Goal: Transaction & Acquisition: Download file/media

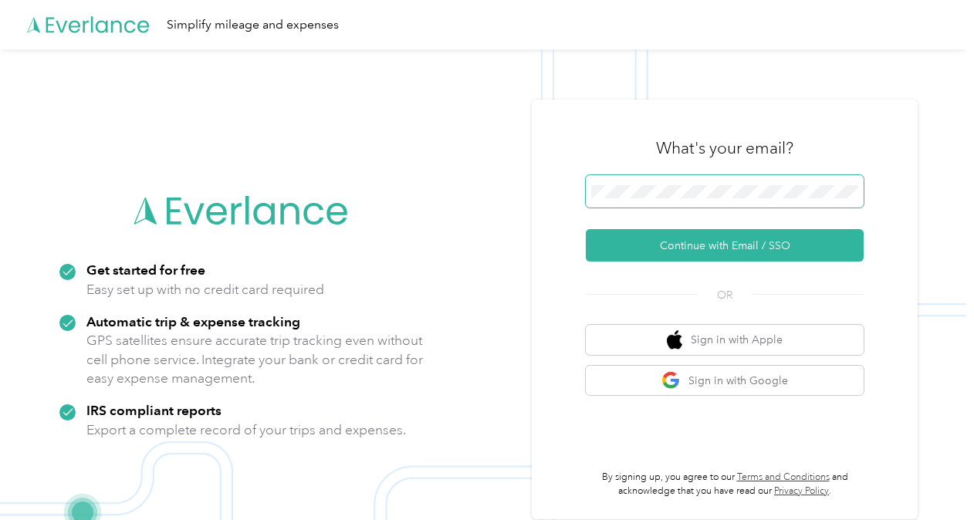
click at [727, 178] on span at bounding box center [725, 191] width 278 height 32
click at [721, 181] on span at bounding box center [725, 191] width 278 height 32
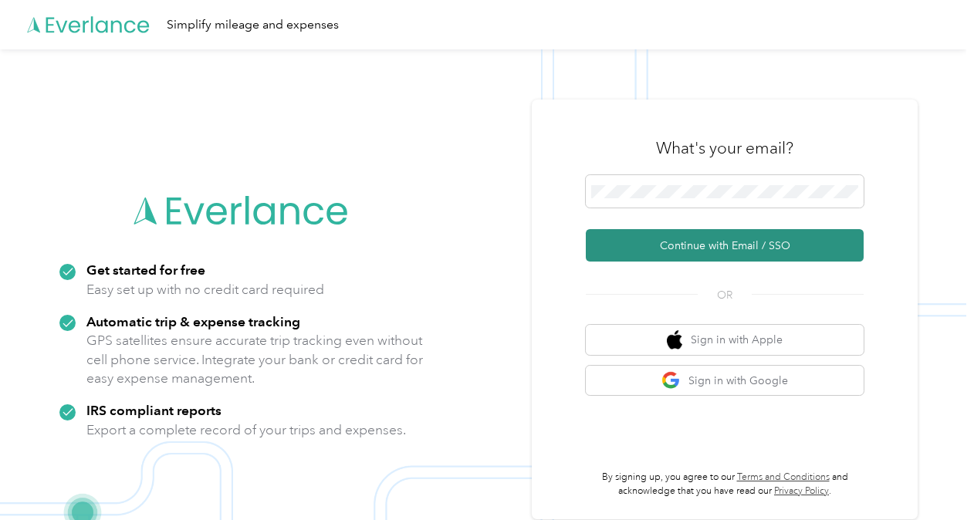
click at [657, 252] on button "Continue with Email / SSO" at bounding box center [725, 245] width 278 height 32
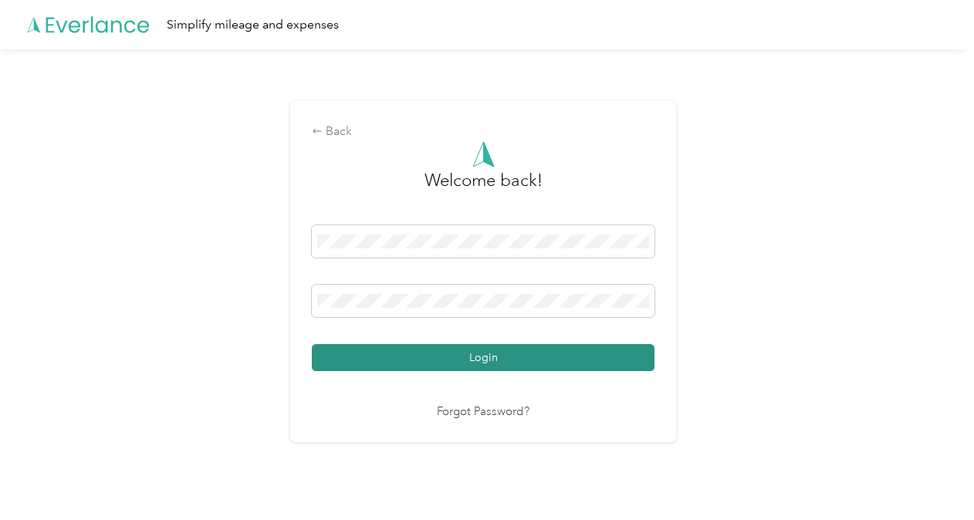
click at [495, 350] on button "Login" at bounding box center [483, 357] width 343 height 27
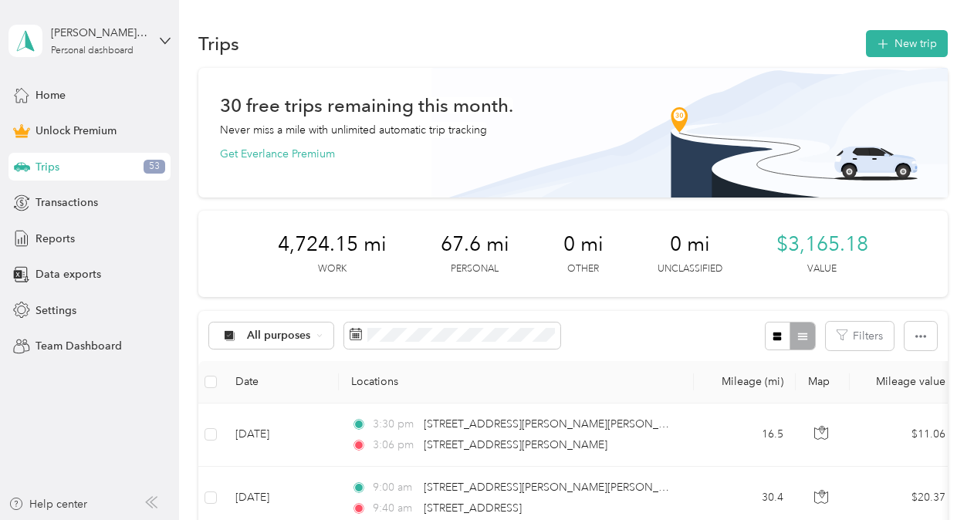
click at [106, 170] on div "Trips 53" at bounding box center [89, 167] width 162 height 28
click at [422, 344] on span at bounding box center [452, 336] width 216 height 26
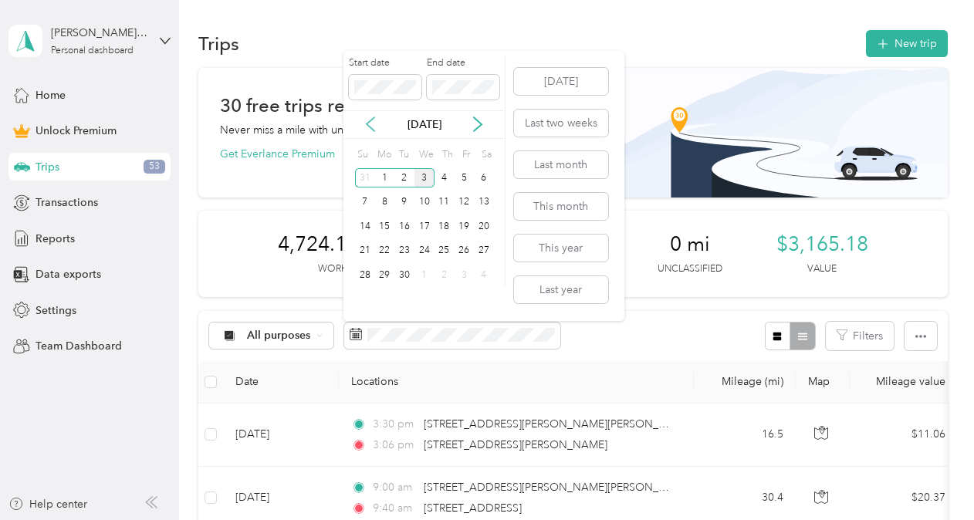
click at [373, 127] on icon at bounding box center [370, 124] width 15 height 15
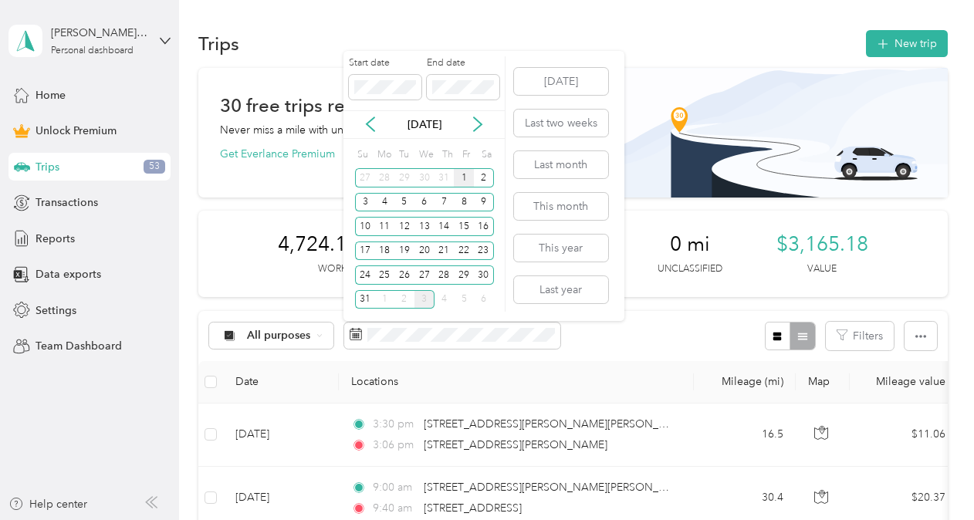
click at [466, 178] on div "1" at bounding box center [464, 177] width 20 height 19
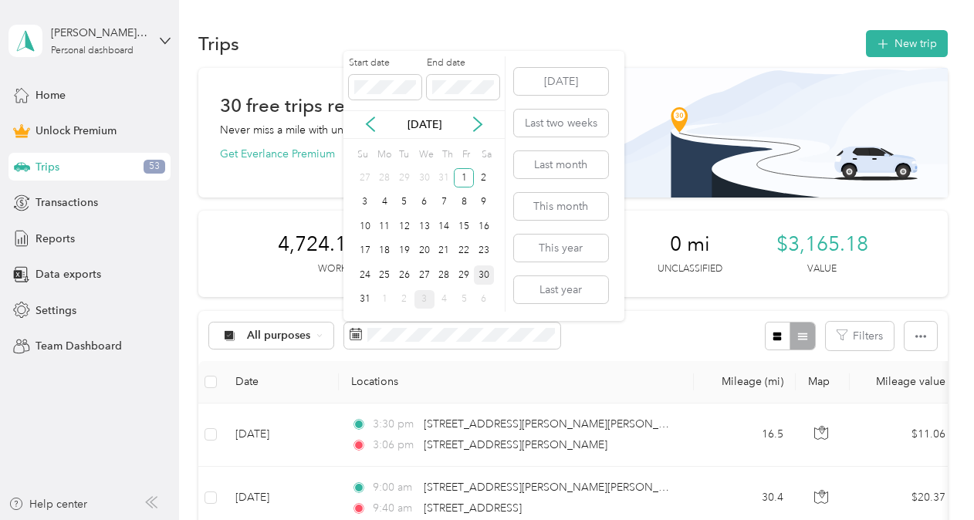
click at [478, 278] on div "30" at bounding box center [484, 274] width 20 height 19
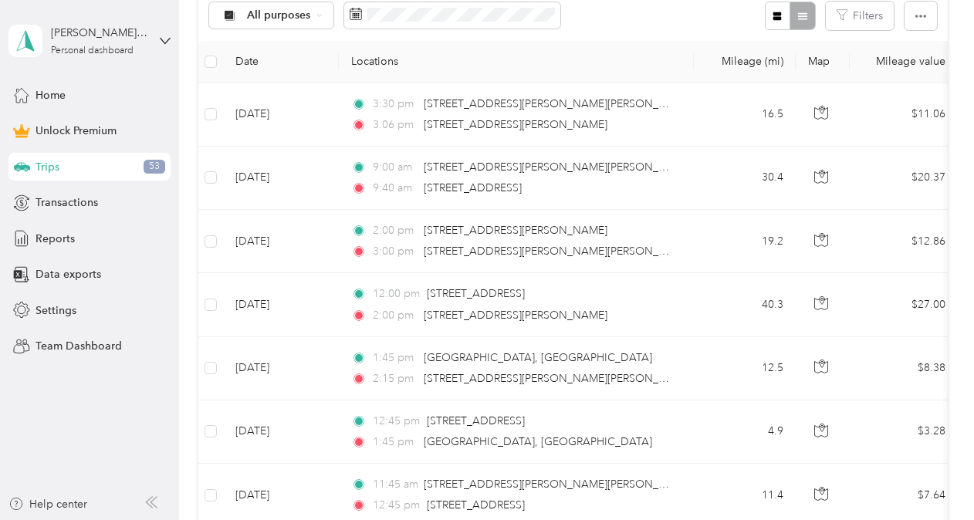
scroll to position [287, 0]
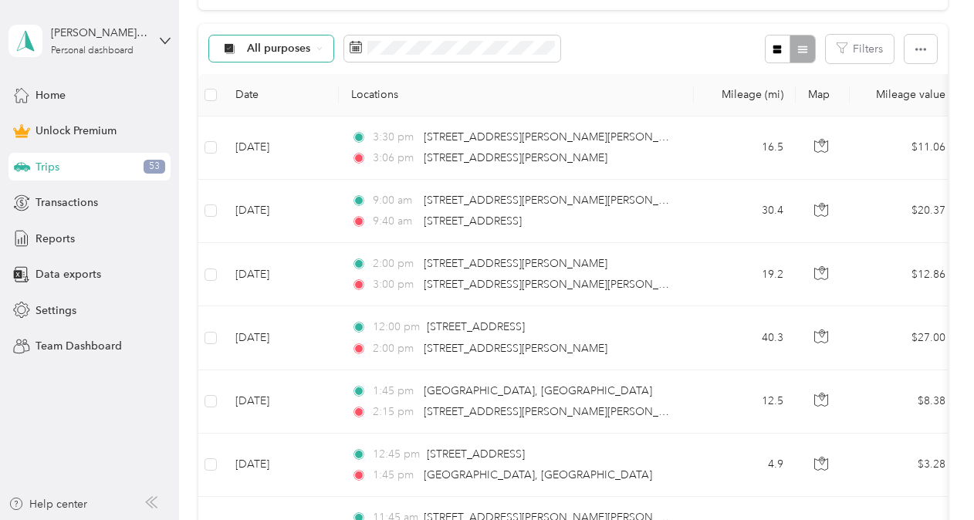
click at [323, 52] on div "All purposes" at bounding box center [271, 48] width 125 height 26
click at [303, 181] on span "Non-Profit Travel" at bounding box center [290, 184] width 86 height 16
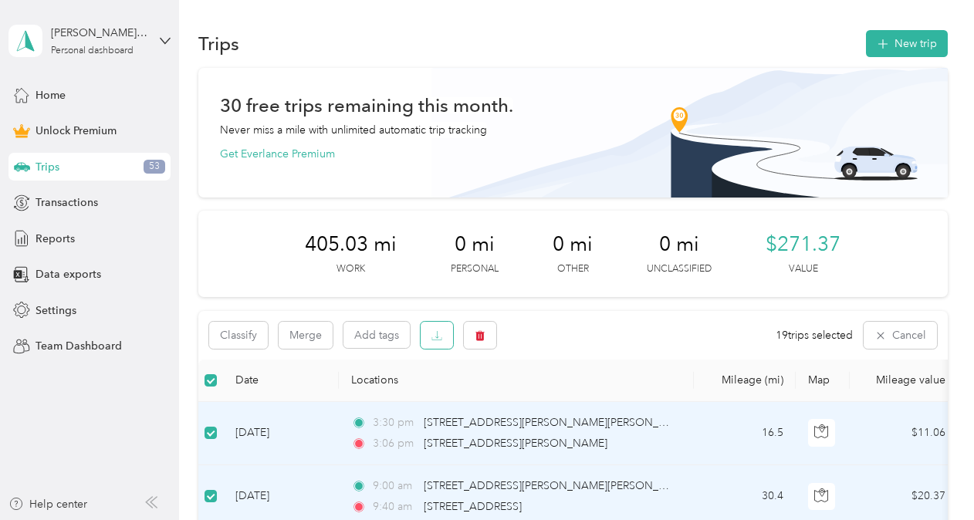
click at [429, 337] on button "button" at bounding box center [437, 335] width 32 height 27
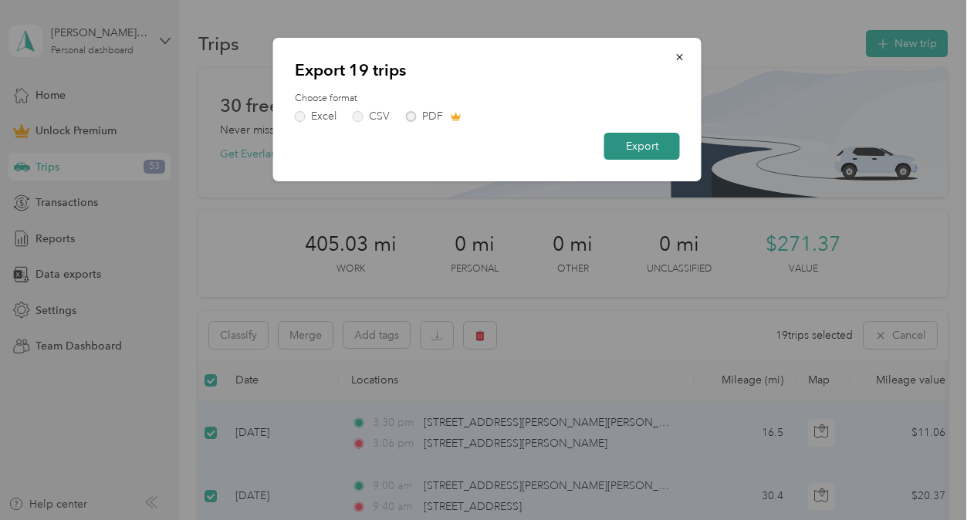
click at [656, 149] on button "Export" at bounding box center [642, 146] width 76 height 27
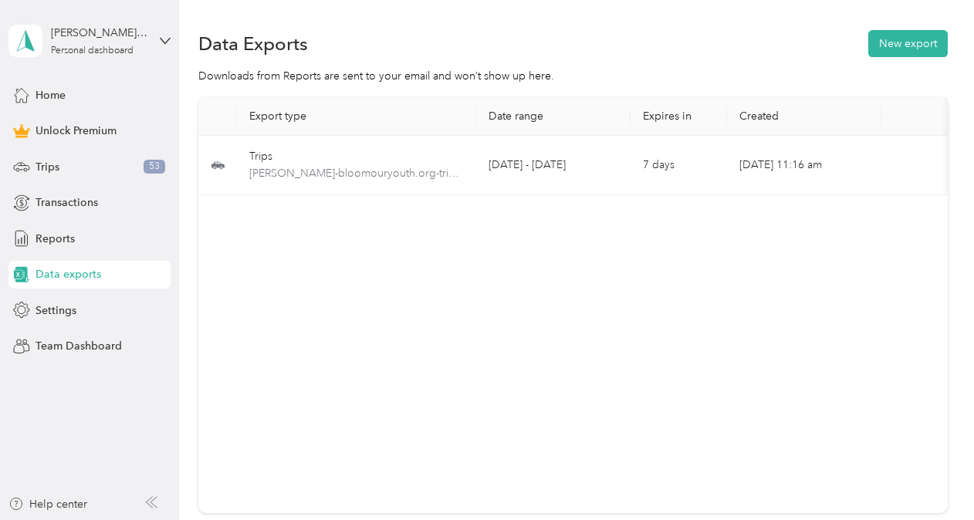
click at [821, 271] on div "Export type Date range Expires in Created Download Trips [PERSON_NAME]-bloomour…" at bounding box center [572, 305] width 749 height 416
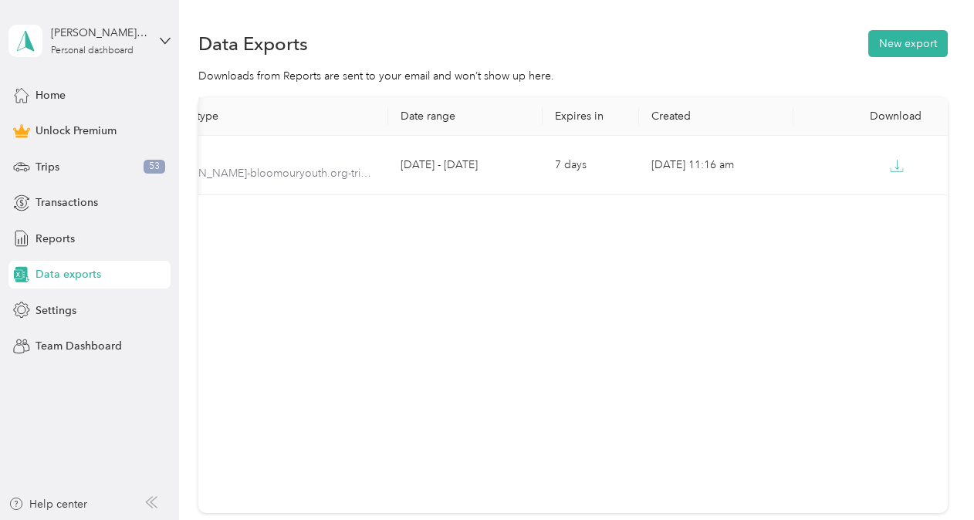
scroll to position [0, 93]
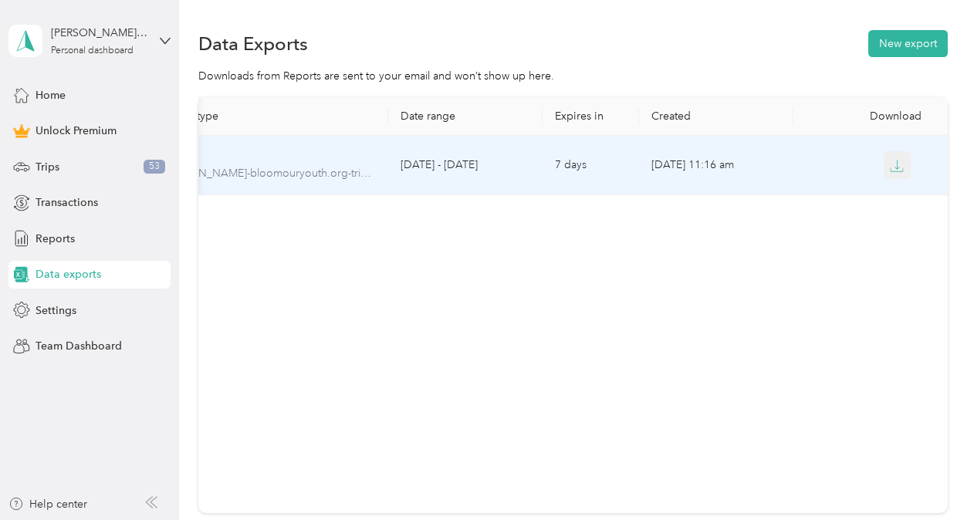
click at [895, 171] on icon "button" at bounding box center [897, 166] width 14 height 14
